Goal: Transaction & Acquisition: Book appointment/travel/reservation

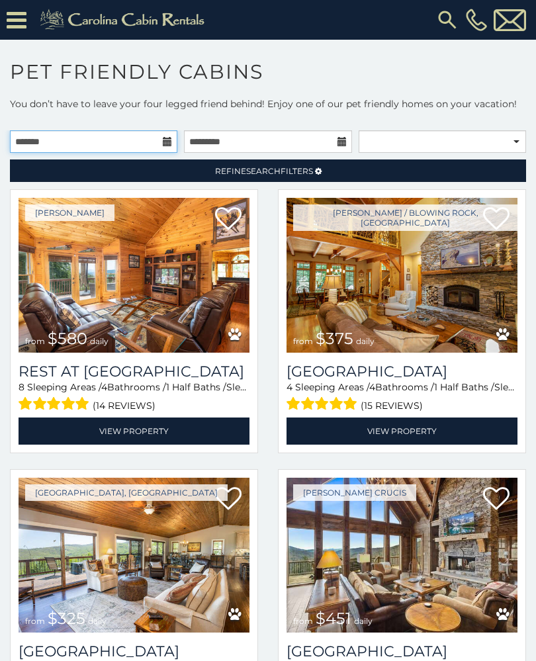
click at [160, 146] on input "text" at bounding box center [93, 141] width 167 height 22
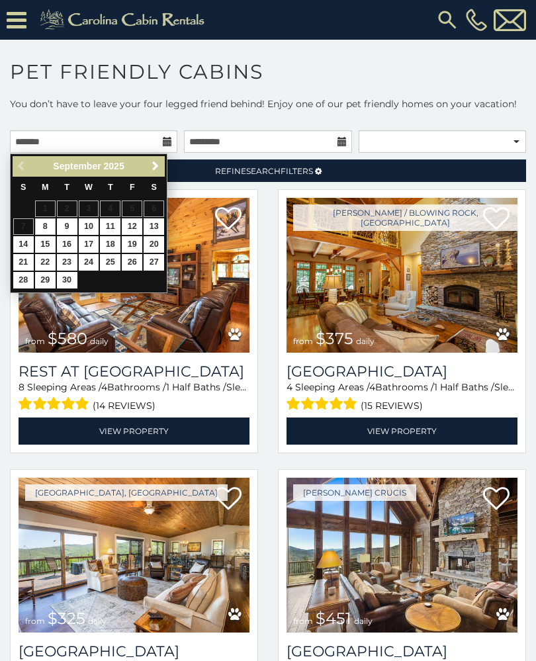
click at [153, 163] on span "Next" at bounding box center [155, 166] width 11 height 11
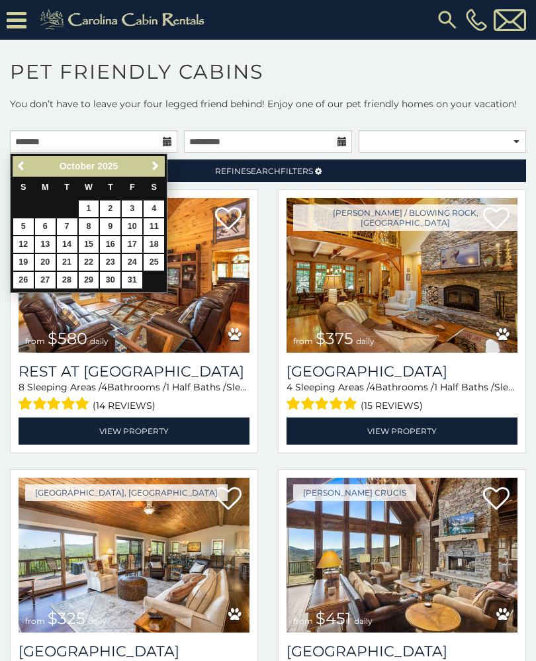
click at [153, 165] on span "Next" at bounding box center [155, 166] width 11 height 11
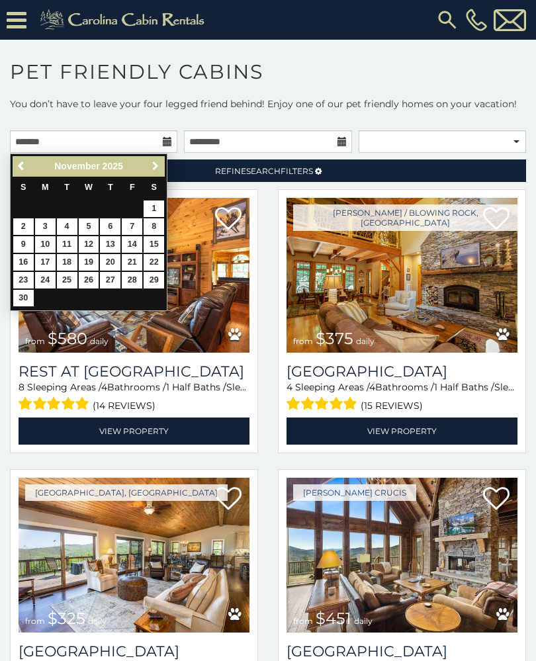
click at [155, 168] on span "Next" at bounding box center [155, 166] width 11 height 11
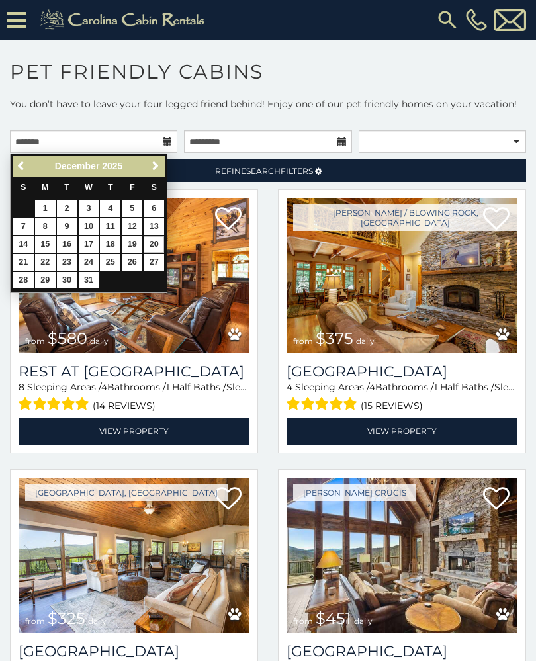
click at [150, 239] on link "20" at bounding box center [154, 244] width 21 height 17
type input "**********"
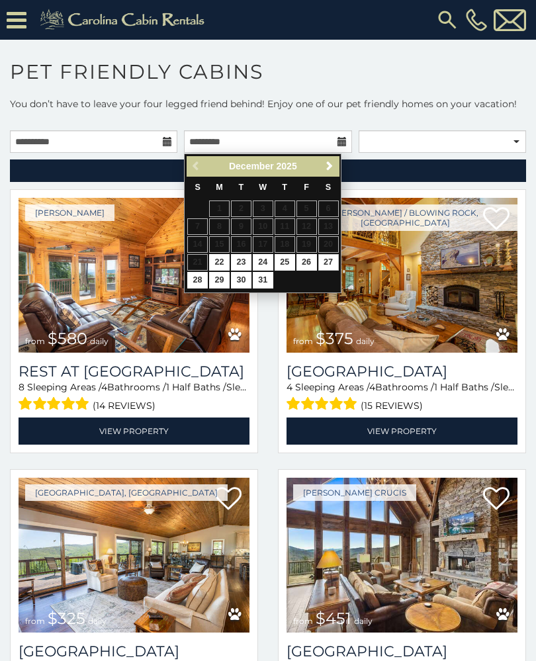
click at [318, 262] on link "27" at bounding box center [328, 262] width 21 height 17
type input "**********"
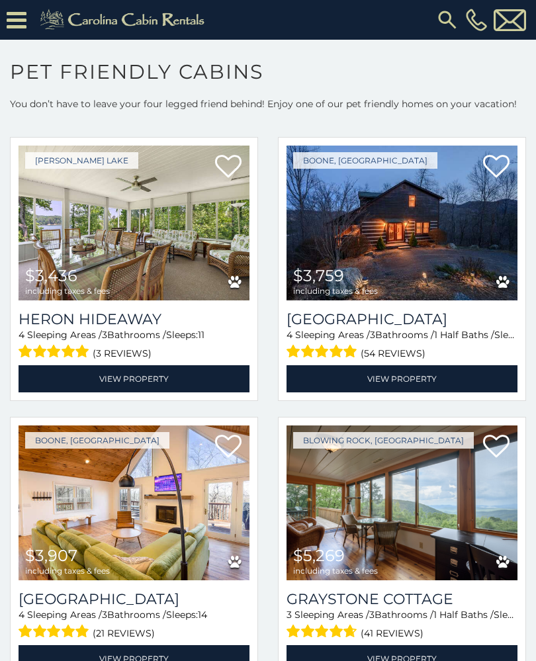
scroll to position [1744, 0]
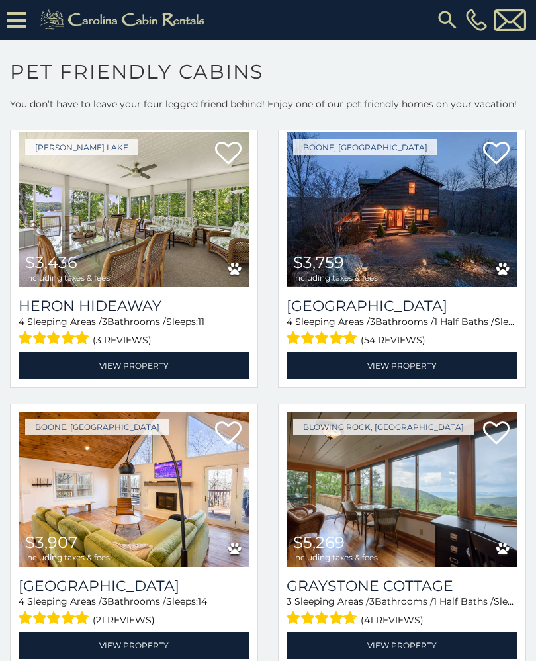
click at [87, 238] on img at bounding box center [134, 209] width 231 height 155
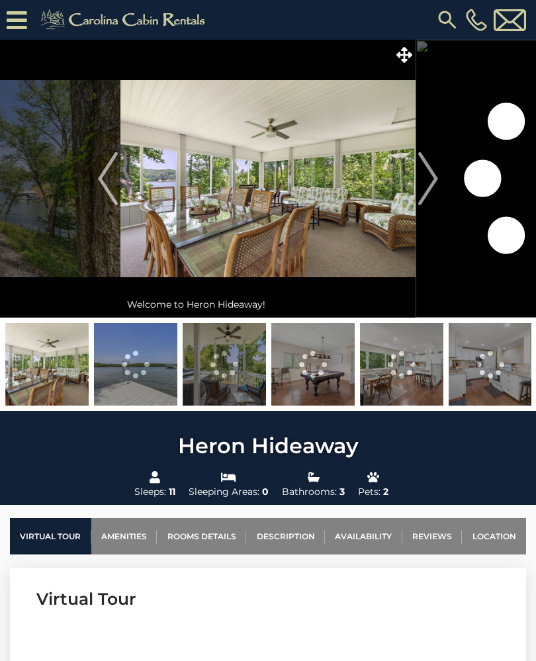
click at [434, 185] on img "Next" at bounding box center [428, 178] width 20 height 53
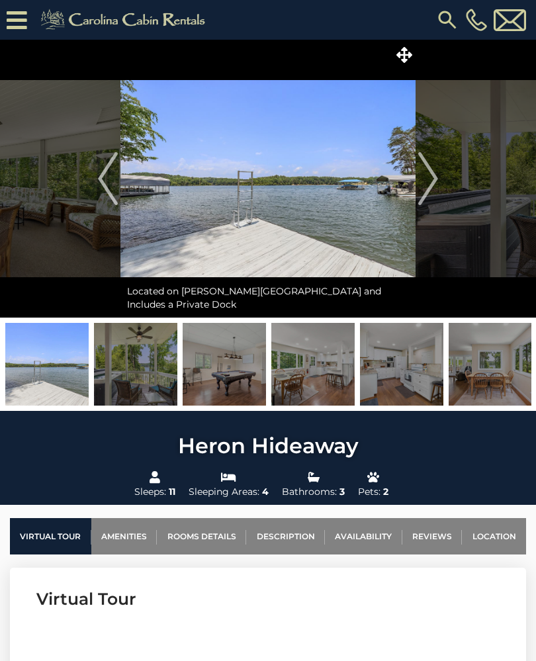
click at [438, 178] on img "Next" at bounding box center [428, 178] width 20 height 53
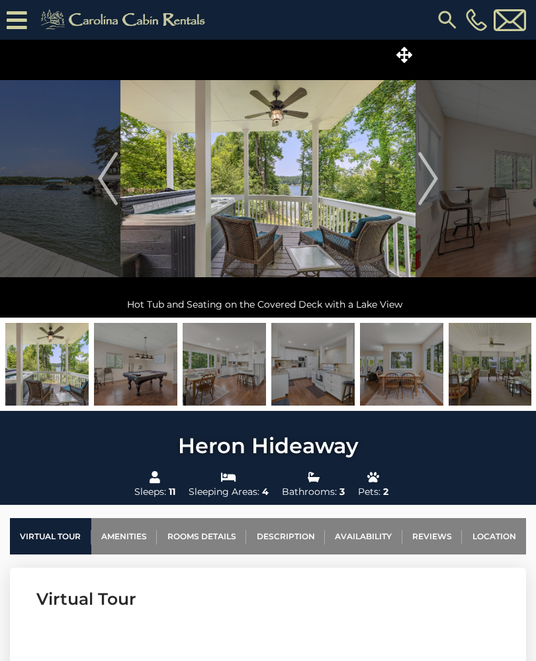
click at [440, 185] on button "Next" at bounding box center [427, 179] width 25 height 278
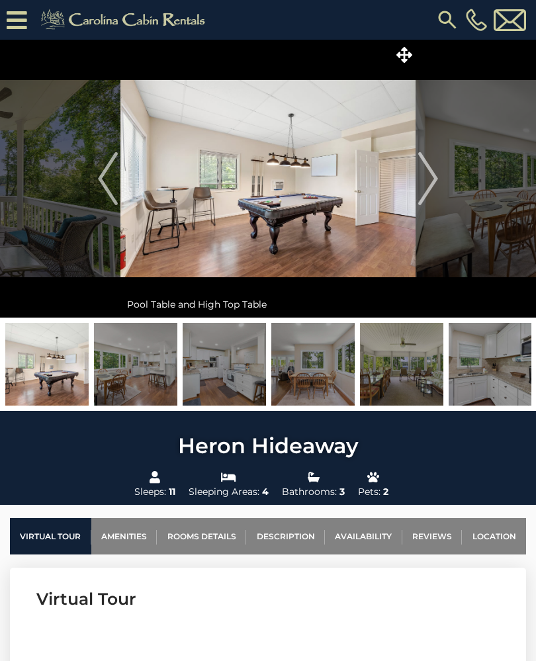
click at [435, 187] on img "Next" at bounding box center [428, 178] width 20 height 53
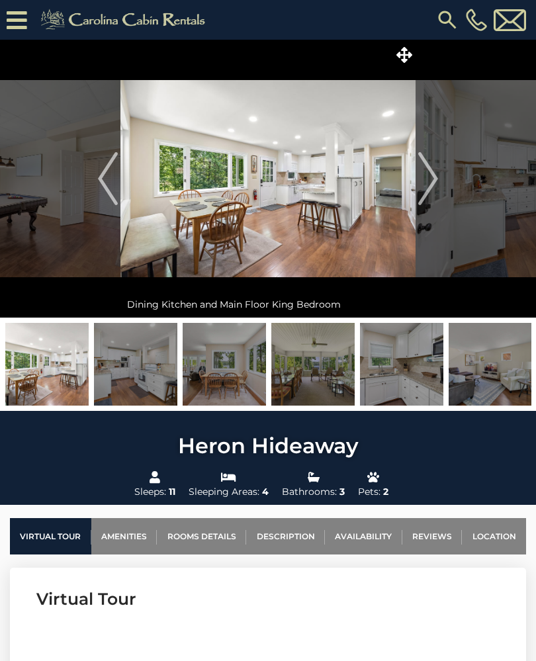
click at [429, 185] on img "Next" at bounding box center [428, 178] width 20 height 53
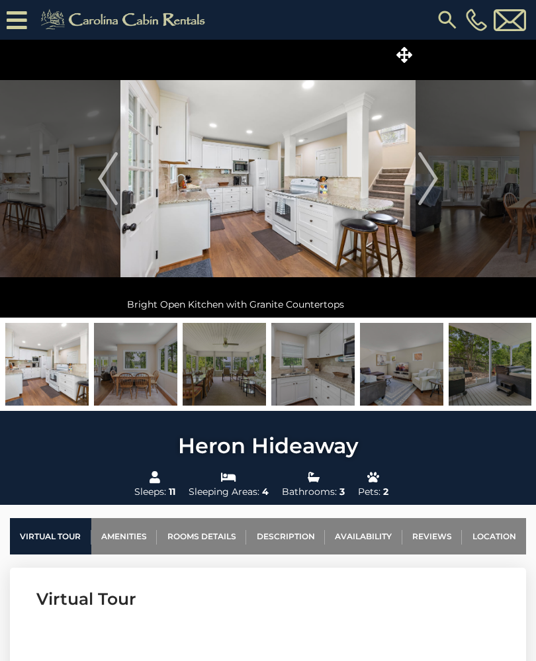
click at [434, 184] on img "Next" at bounding box center [428, 178] width 20 height 53
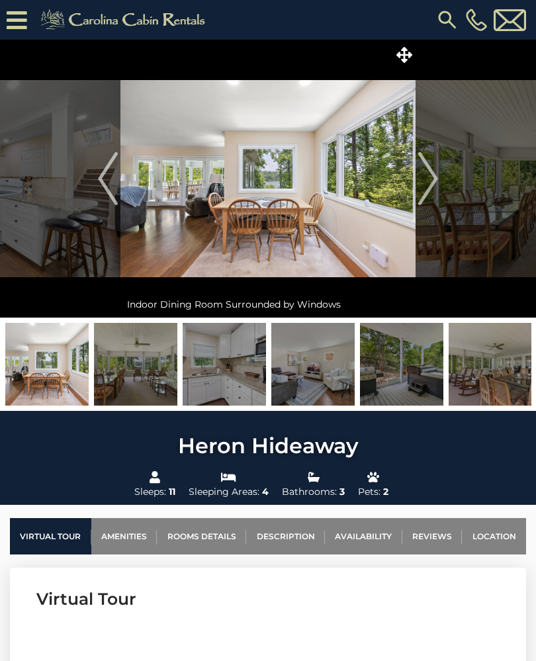
click at [436, 179] on img "Next" at bounding box center [428, 178] width 20 height 53
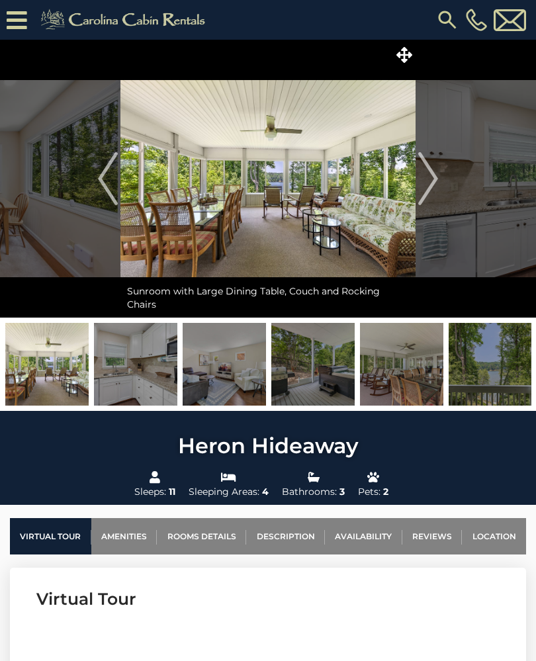
click at [435, 180] on img "Next" at bounding box center [428, 178] width 20 height 53
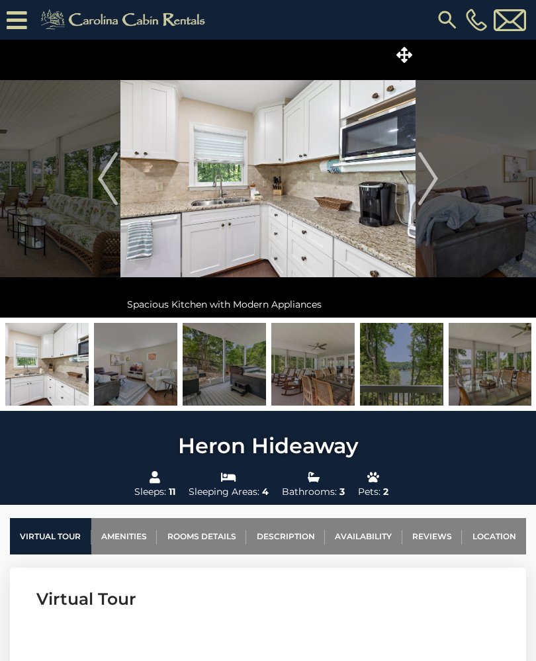
click at [438, 180] on button "Next" at bounding box center [427, 179] width 25 height 278
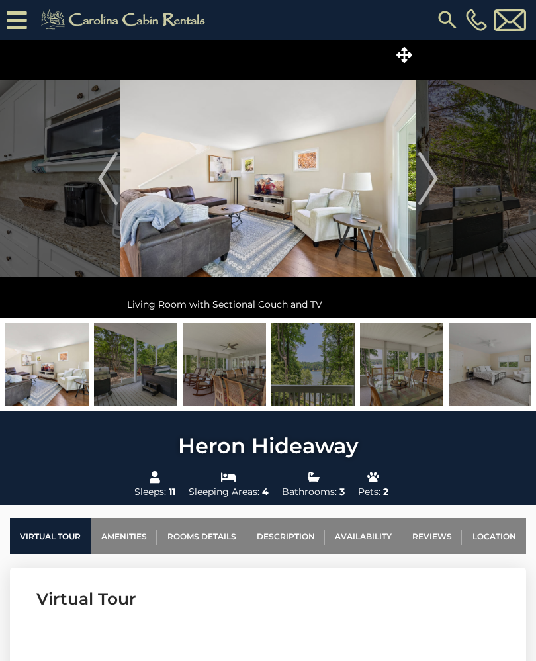
click at [438, 182] on button "Next" at bounding box center [427, 179] width 25 height 278
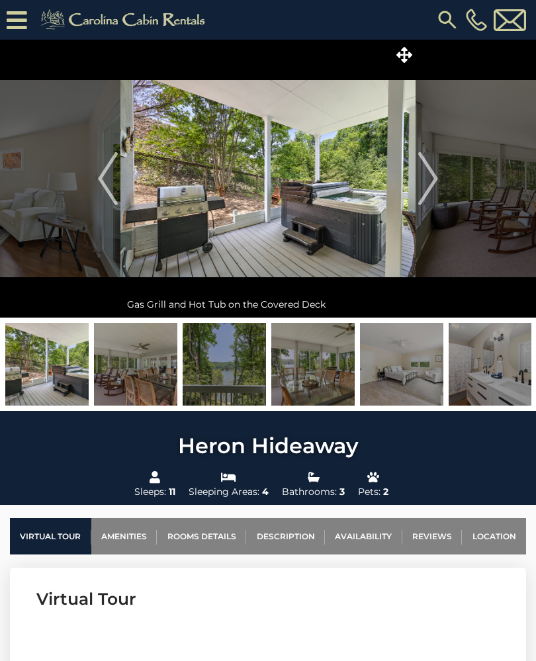
click at [437, 185] on img "Next" at bounding box center [428, 178] width 20 height 53
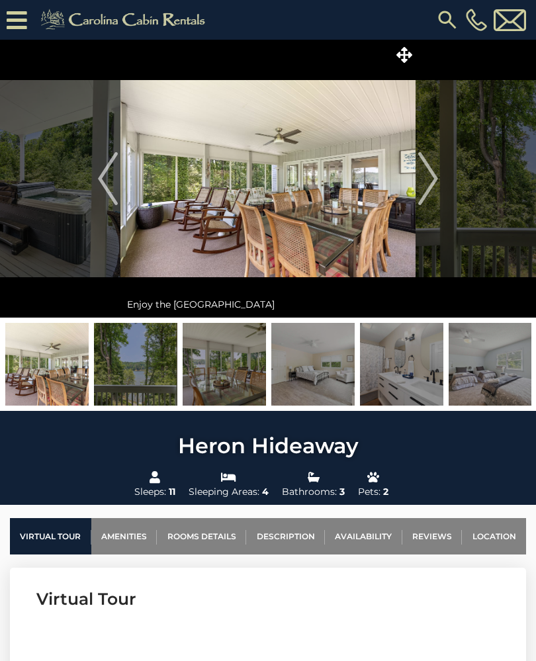
click at [437, 185] on img "Next" at bounding box center [428, 178] width 20 height 53
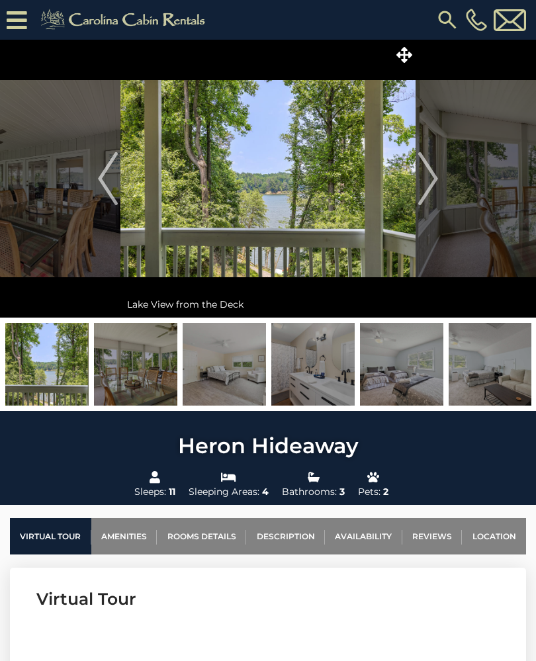
click at [435, 185] on img "Next" at bounding box center [428, 178] width 20 height 53
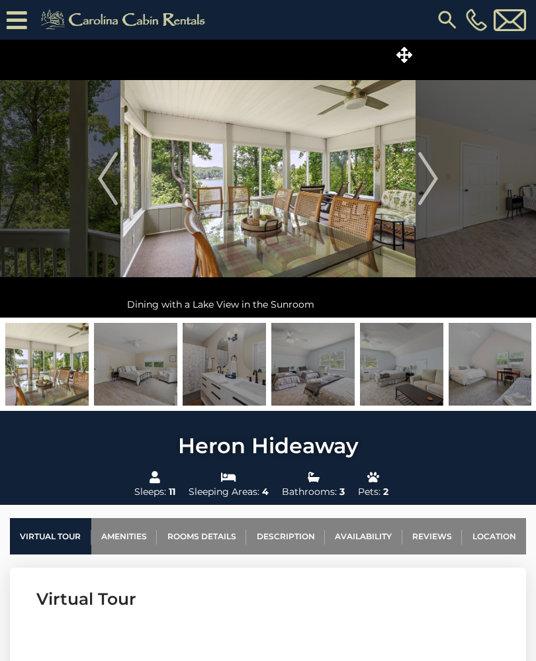
click at [435, 185] on img "Next" at bounding box center [428, 178] width 20 height 53
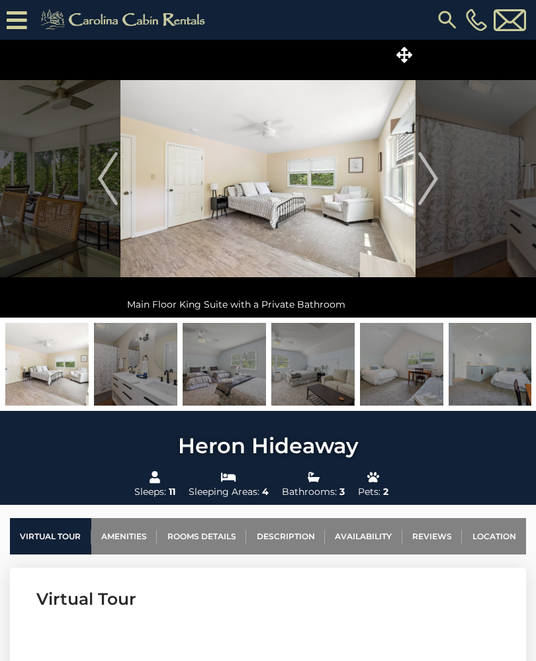
click at [434, 182] on img "Next" at bounding box center [428, 178] width 20 height 53
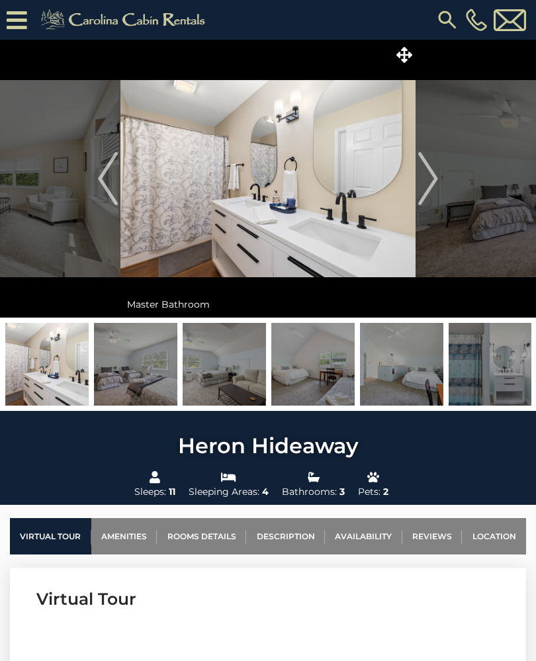
click at [434, 179] on img "Next" at bounding box center [428, 178] width 20 height 53
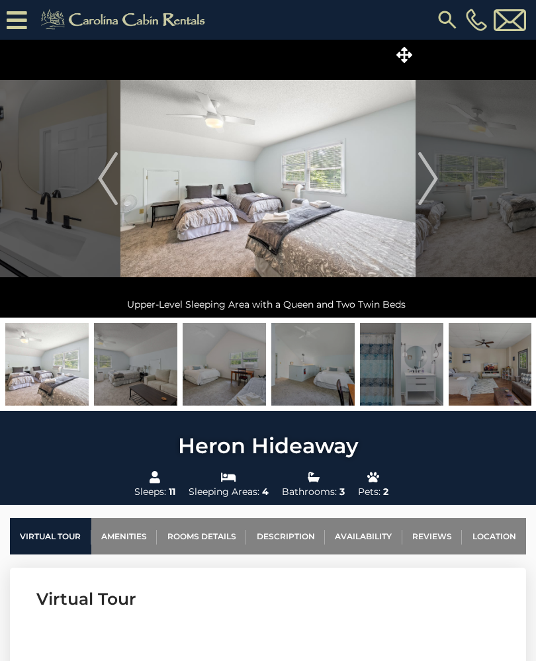
click at [434, 184] on img "Next" at bounding box center [428, 178] width 20 height 53
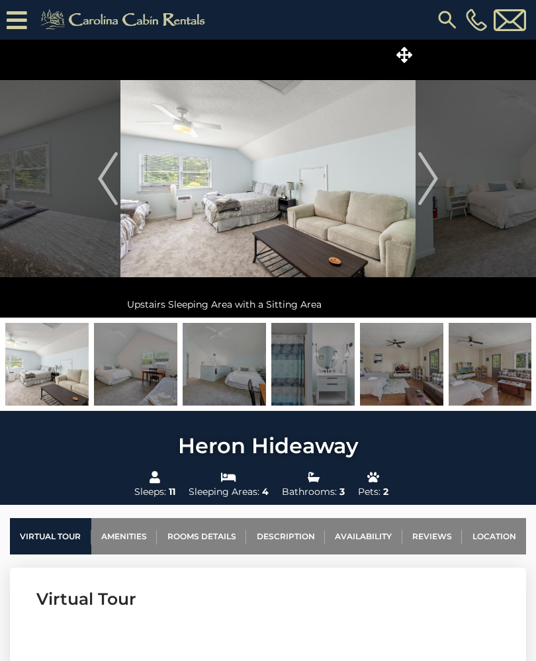
click at [433, 182] on img "Next" at bounding box center [428, 178] width 20 height 53
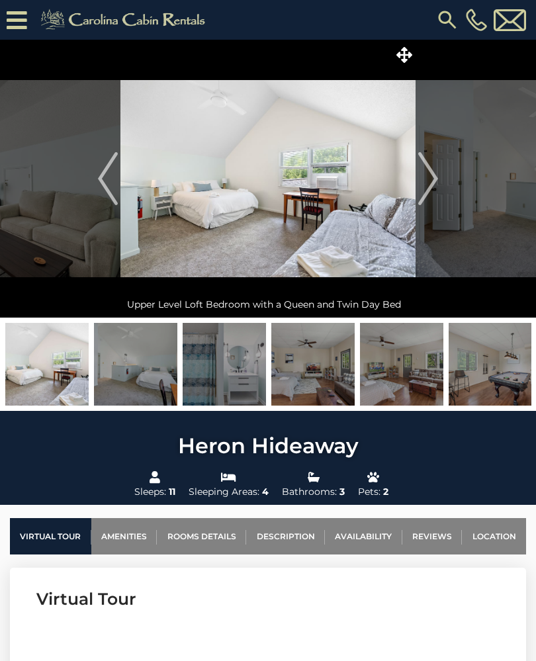
click at [436, 179] on img "Next" at bounding box center [428, 178] width 20 height 53
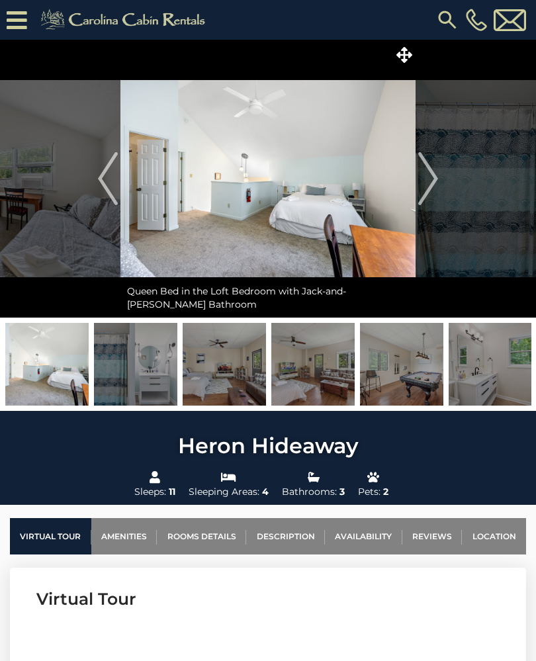
click at [437, 179] on img "Next" at bounding box center [428, 178] width 20 height 53
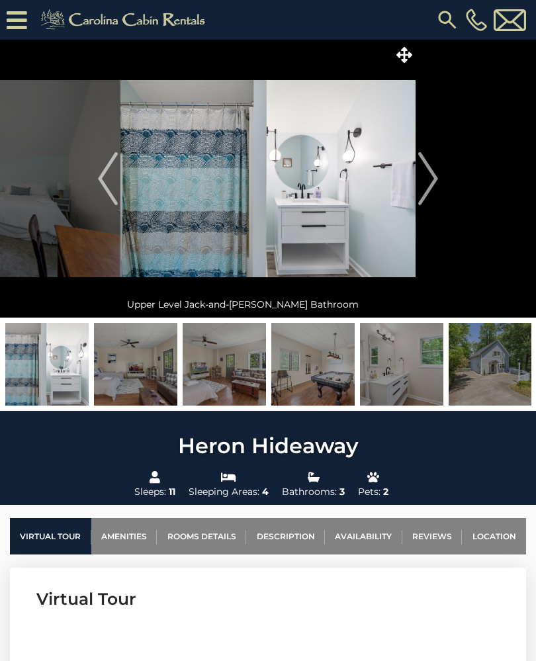
click at [436, 180] on img "Next" at bounding box center [428, 178] width 20 height 53
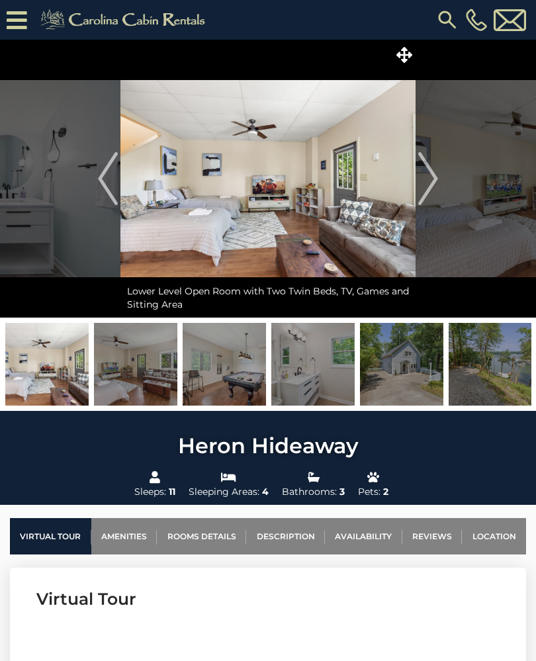
click at [436, 184] on img "Next" at bounding box center [428, 178] width 20 height 53
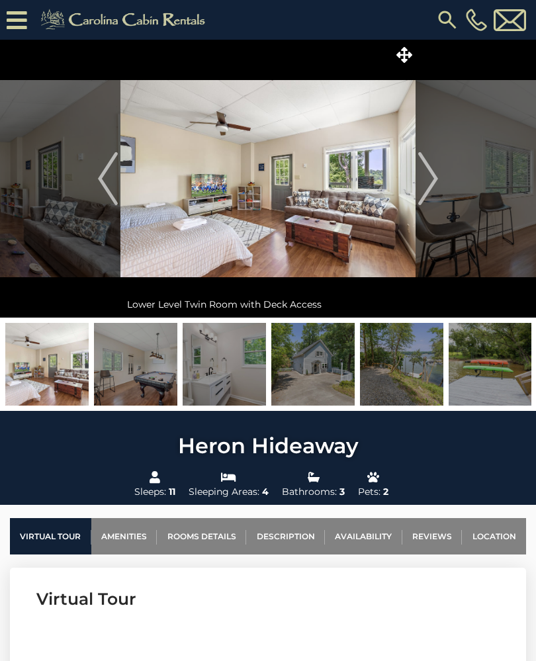
click at [428, 189] on img "Next" at bounding box center [428, 178] width 20 height 53
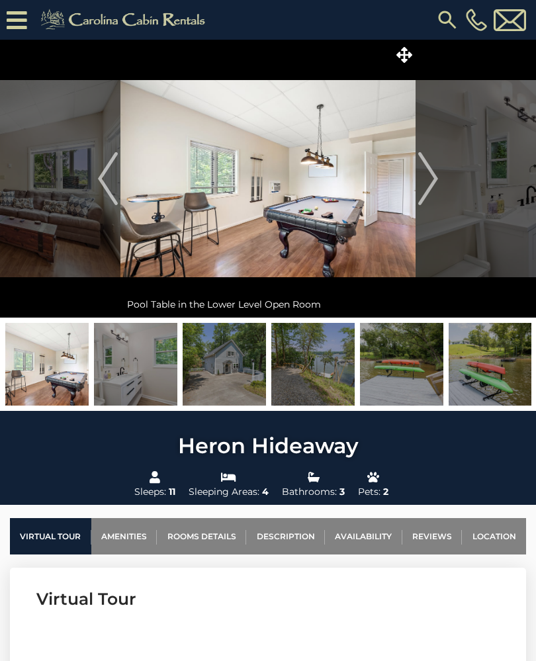
click at [431, 193] on img "Next" at bounding box center [428, 178] width 20 height 53
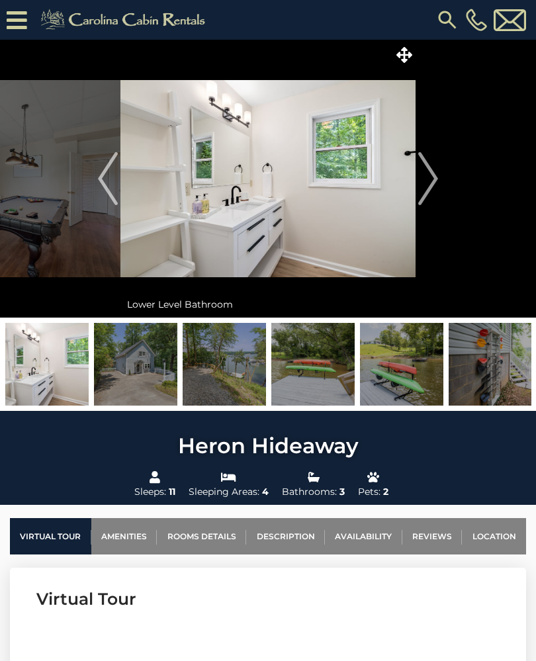
click at [436, 182] on img "Next" at bounding box center [428, 178] width 20 height 53
